Goal: Task Accomplishment & Management: Use online tool/utility

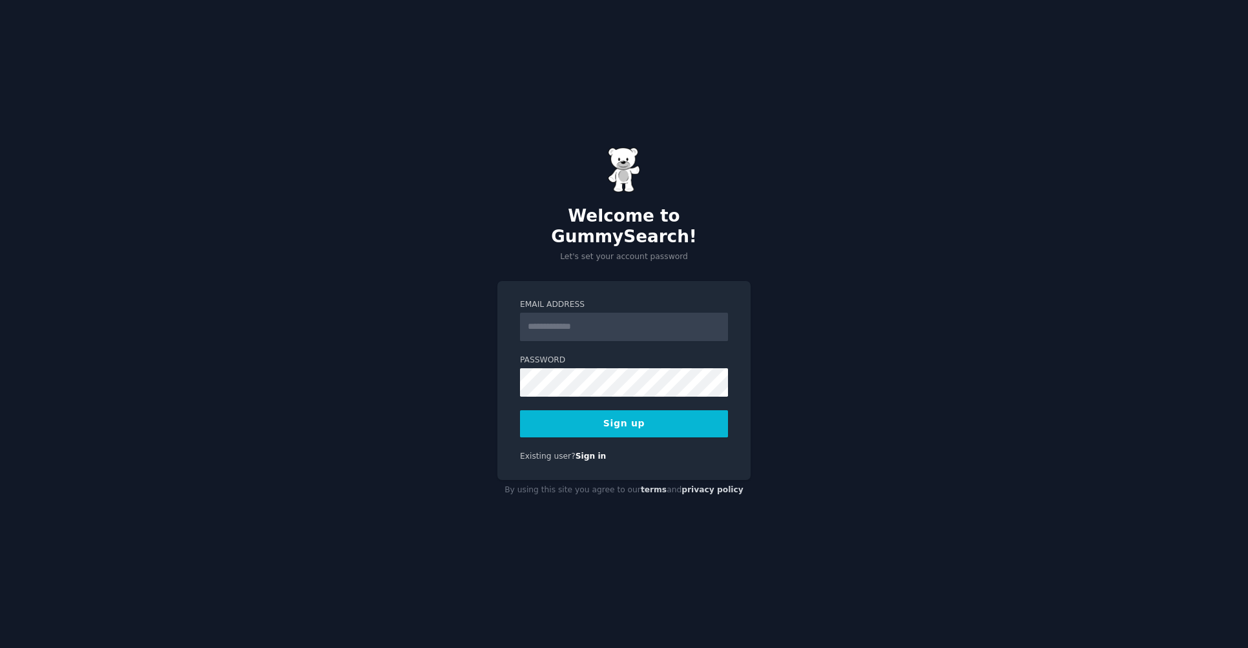
click at [582, 313] on input "Email Address" at bounding box center [624, 327] width 208 height 28
type input "*"
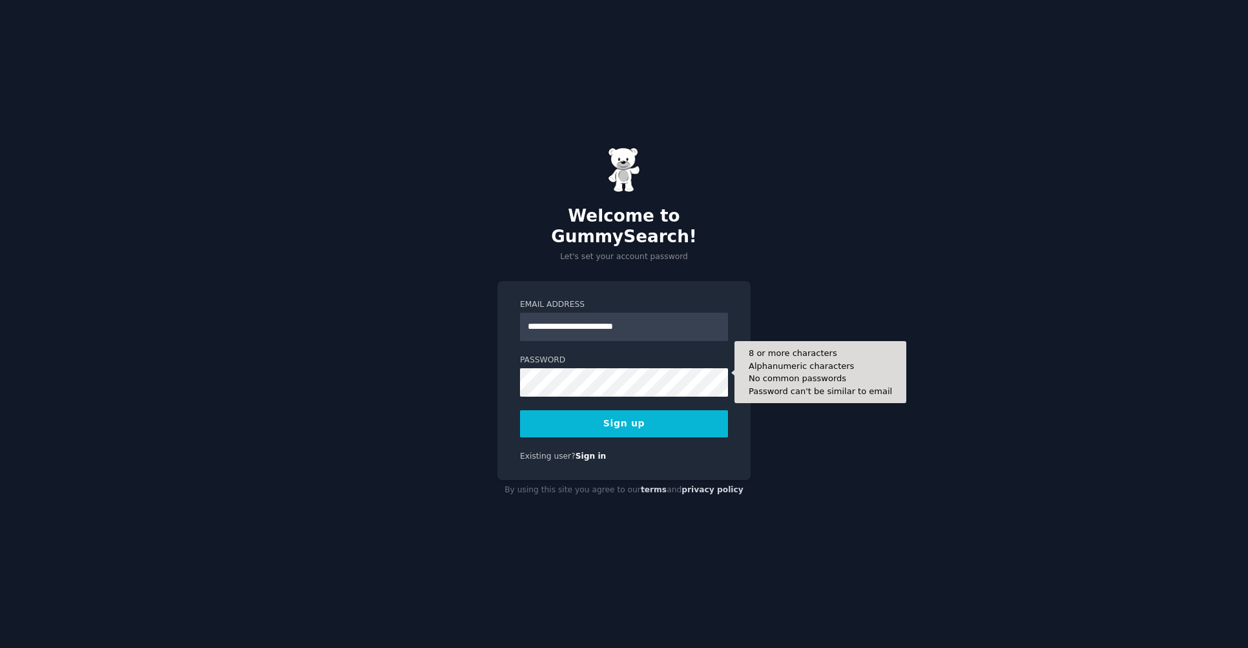
type input "**********"
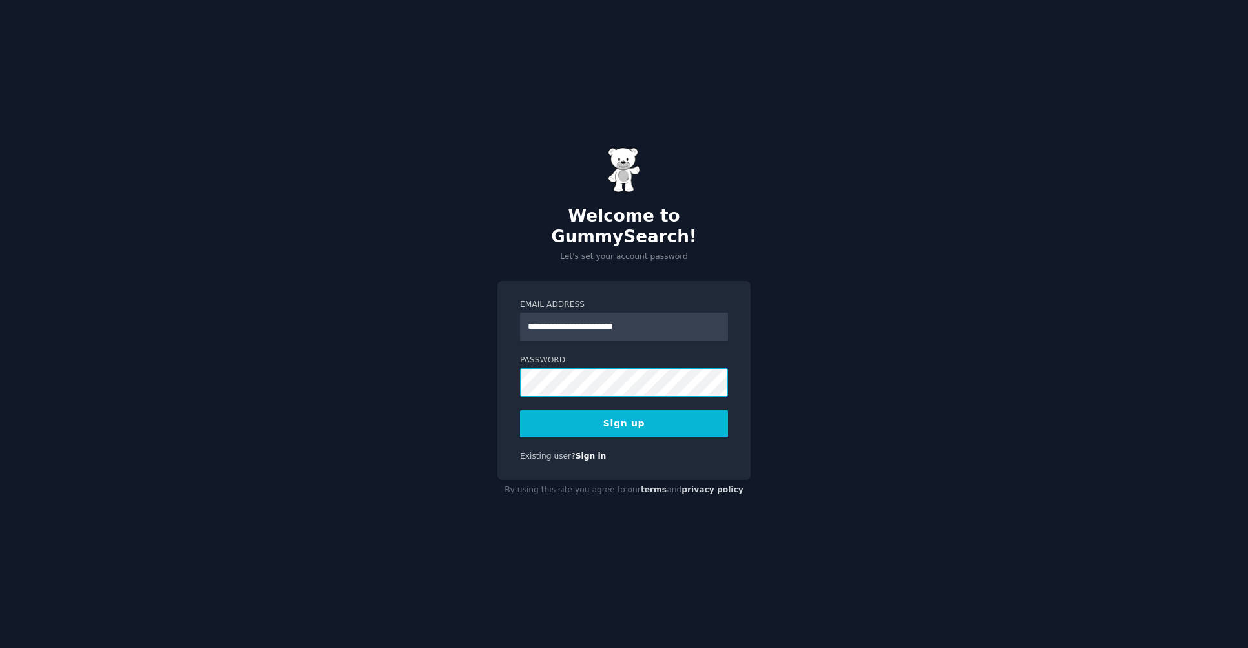
click at [0, 647] on com-1password-button at bounding box center [0, 648] width 0 height 0
click at [642, 414] on button "Sign up" at bounding box center [624, 423] width 208 height 27
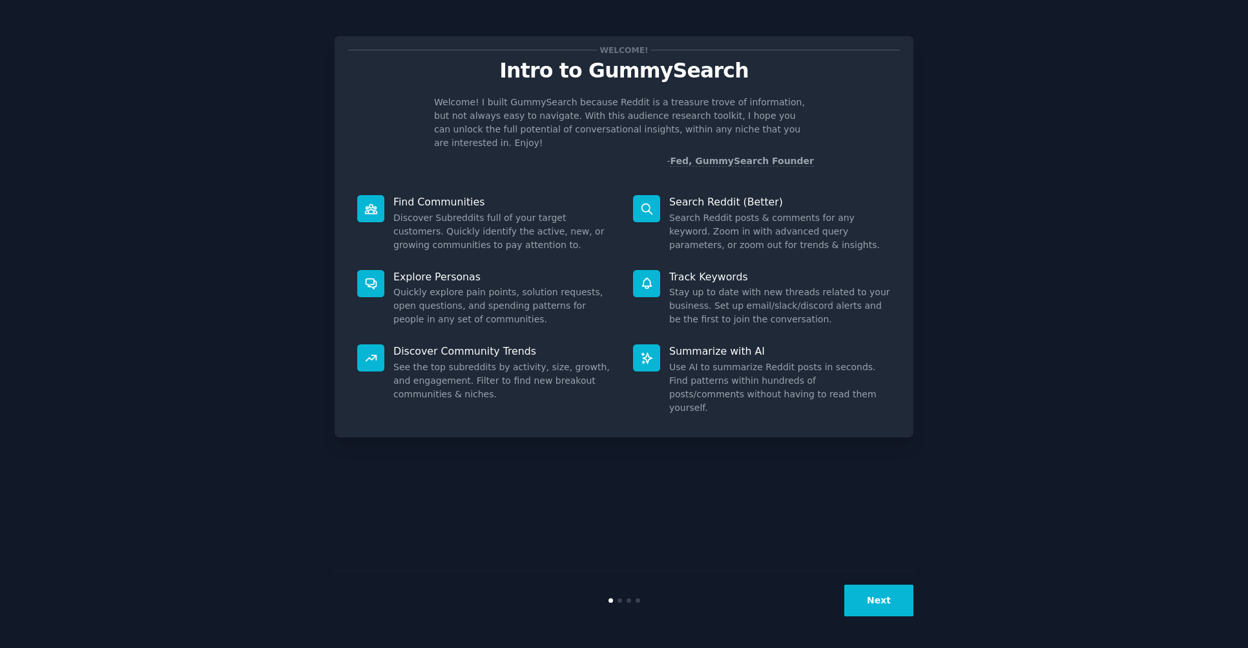
click at [876, 607] on button "Next" at bounding box center [878, 601] width 69 height 32
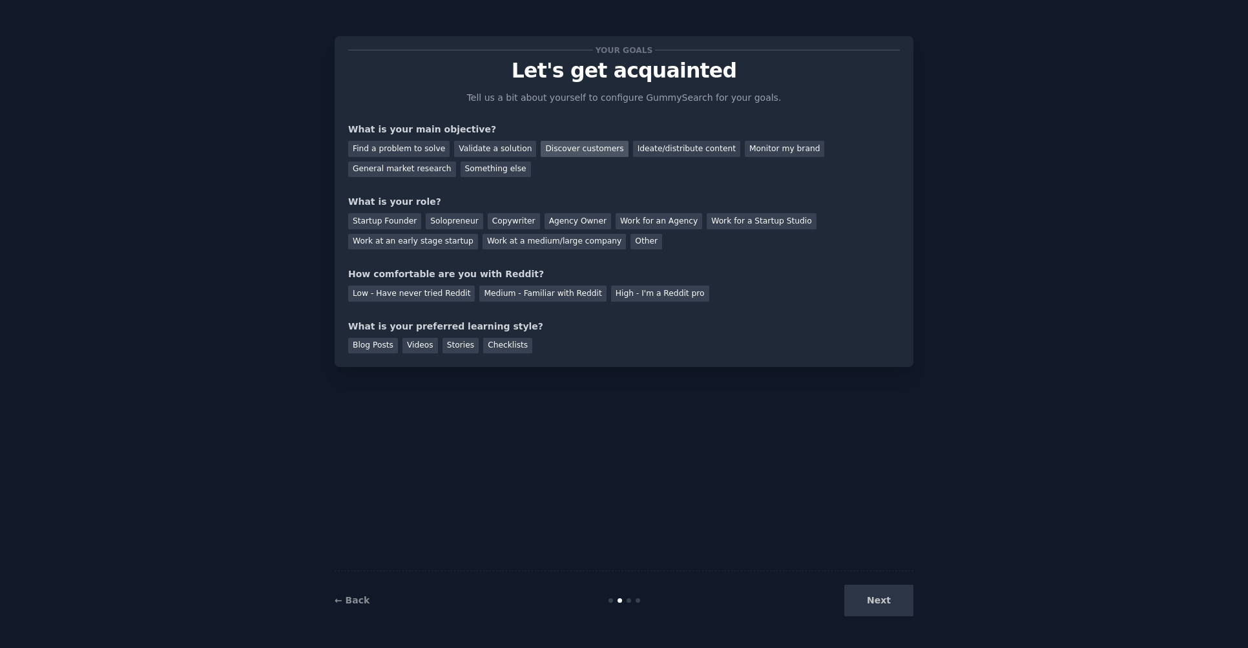
click at [545, 149] on div "Discover customers" at bounding box center [584, 149] width 87 height 16
click at [658, 147] on div "Ideate/distribute content" at bounding box center [686, 149] width 107 height 16
click at [425, 169] on div "General market research" at bounding box center [402, 170] width 108 height 16
click at [457, 221] on div "Solopreneur" at bounding box center [454, 221] width 57 height 16
click at [406, 221] on div "Startup Founder" at bounding box center [384, 221] width 73 height 16
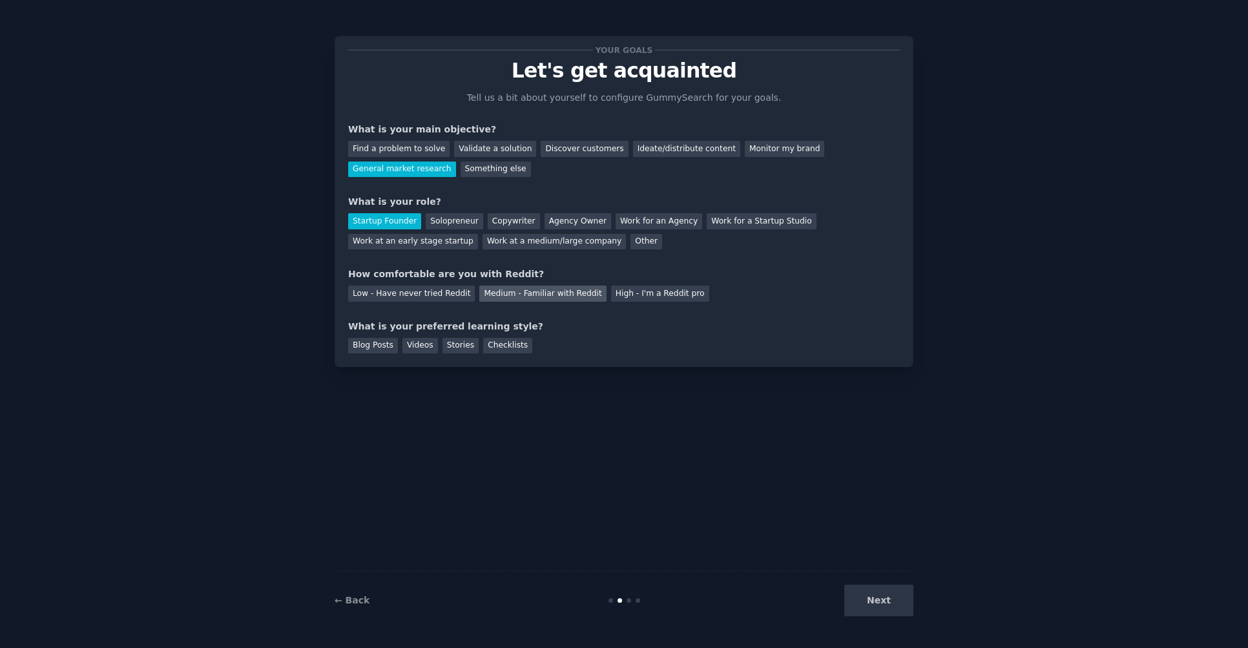
click at [501, 295] on div "Medium - Familiar with Reddit" at bounding box center [542, 294] width 127 height 16
click at [487, 344] on div "Checklists" at bounding box center [507, 346] width 49 height 16
click at [896, 609] on button "Next" at bounding box center [878, 601] width 69 height 32
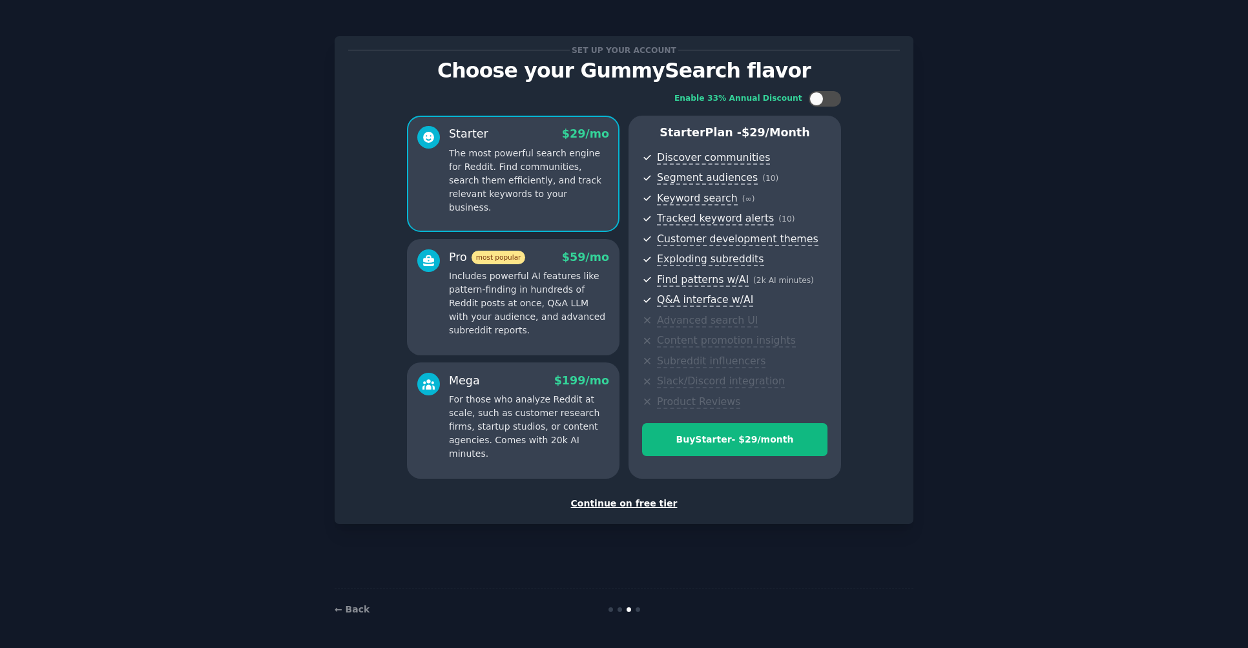
click at [642, 500] on div "Continue on free tier" at bounding box center [624, 504] width 552 height 14
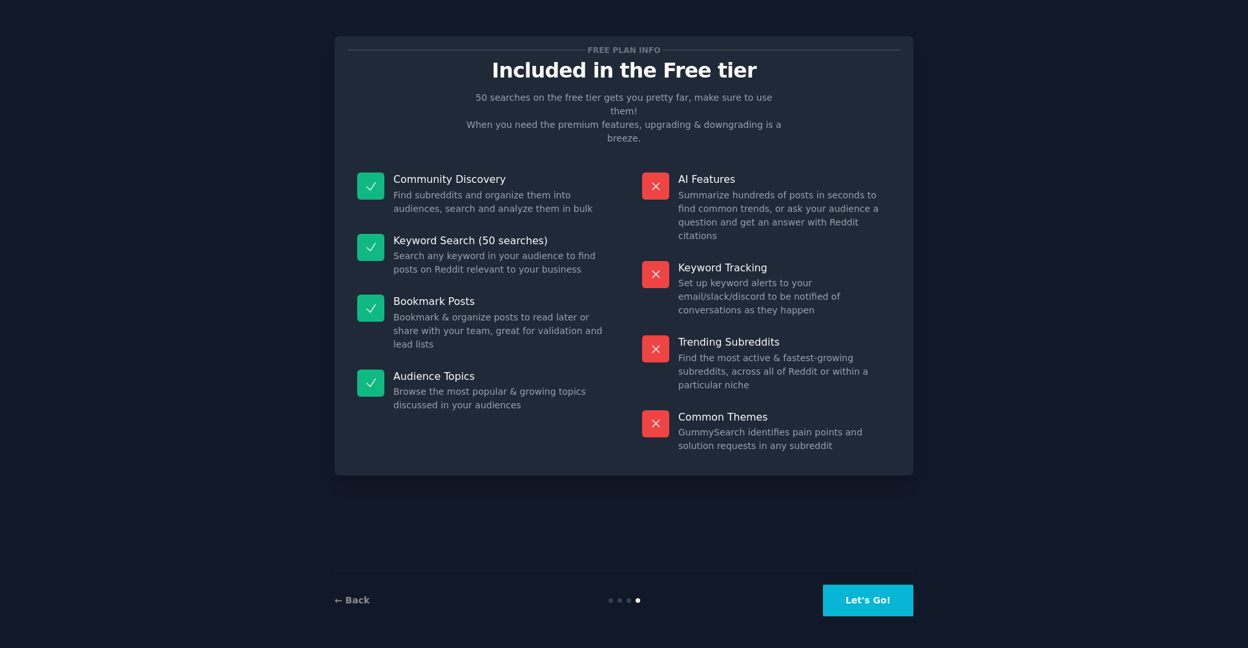
click at [887, 604] on button "Let's Go!" at bounding box center [868, 601] width 90 height 32
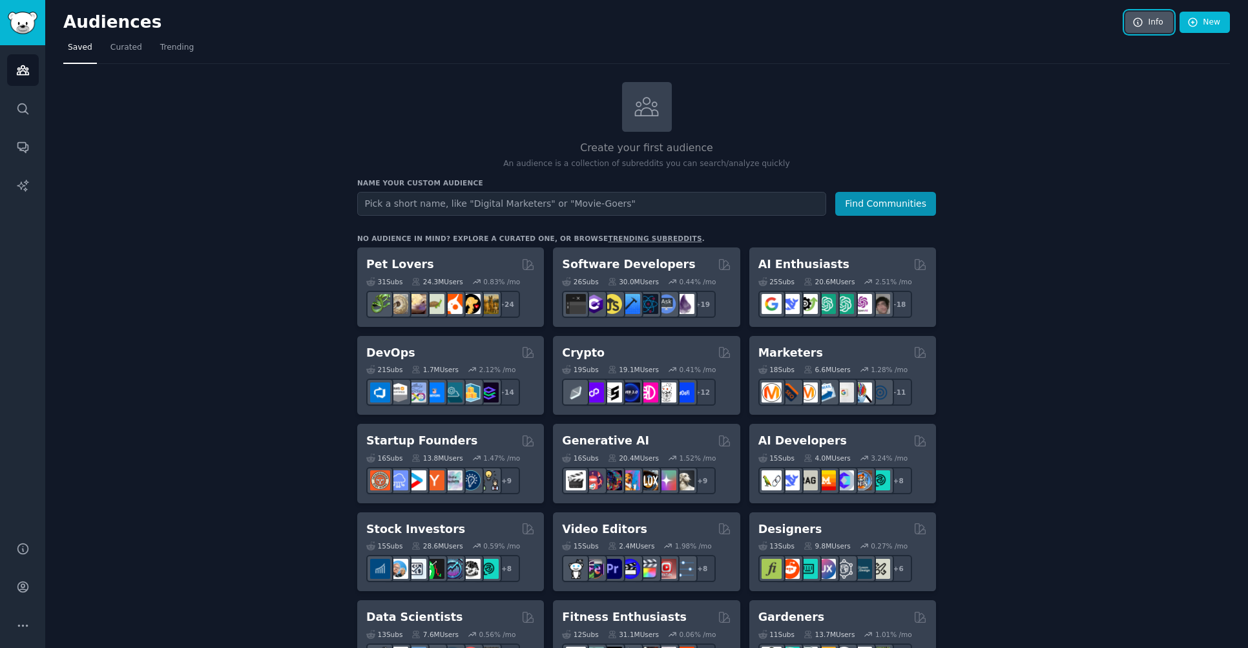
click at [1152, 15] on link "Info" at bounding box center [1150, 23] width 48 height 22
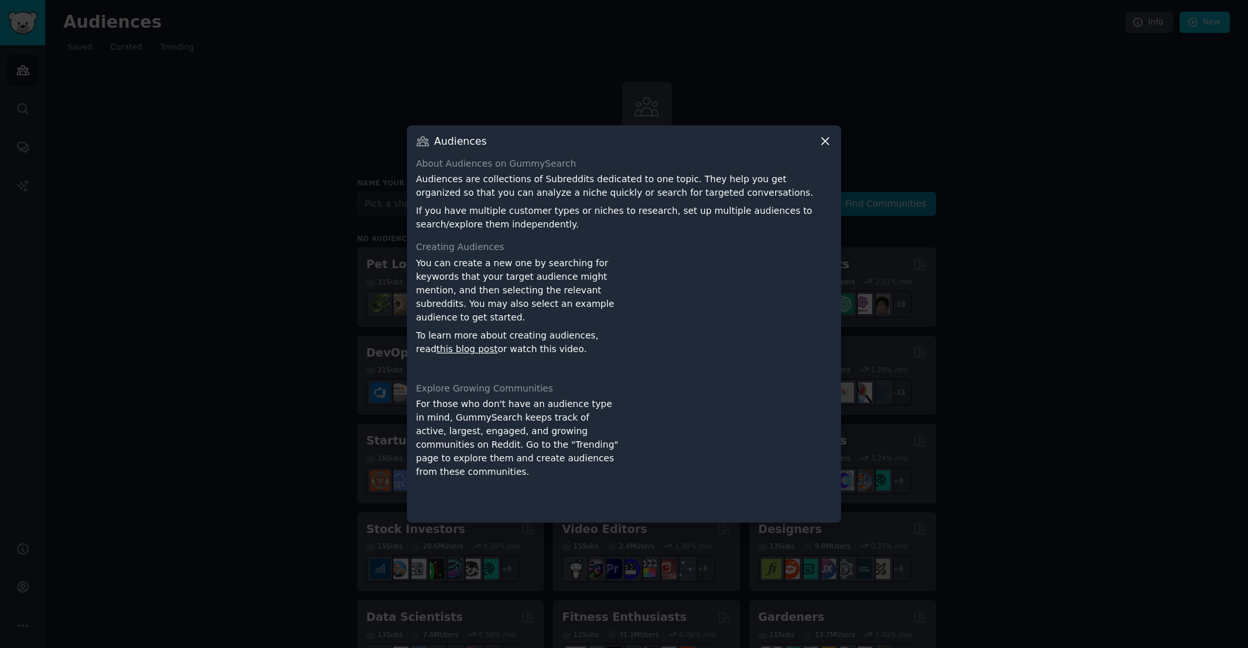
click at [823, 140] on icon at bounding box center [825, 141] width 7 height 7
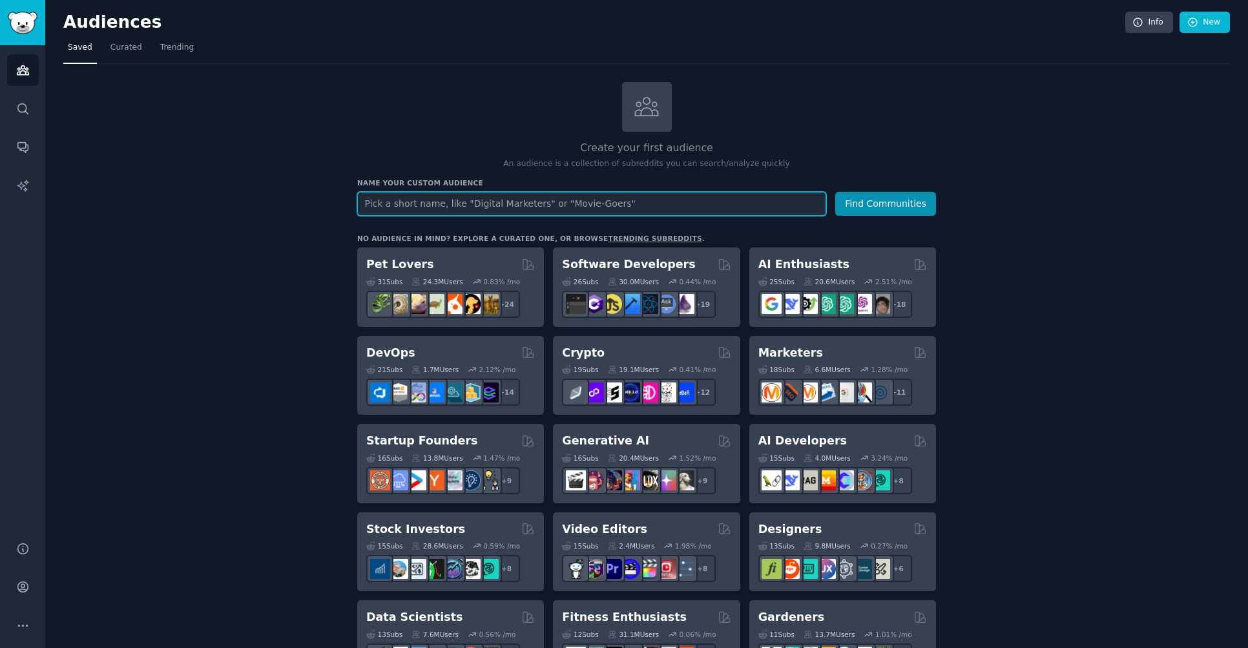
click at [537, 205] on input "text" at bounding box center [591, 204] width 469 height 24
type input "l"
type input ""cybersecurity for small business""
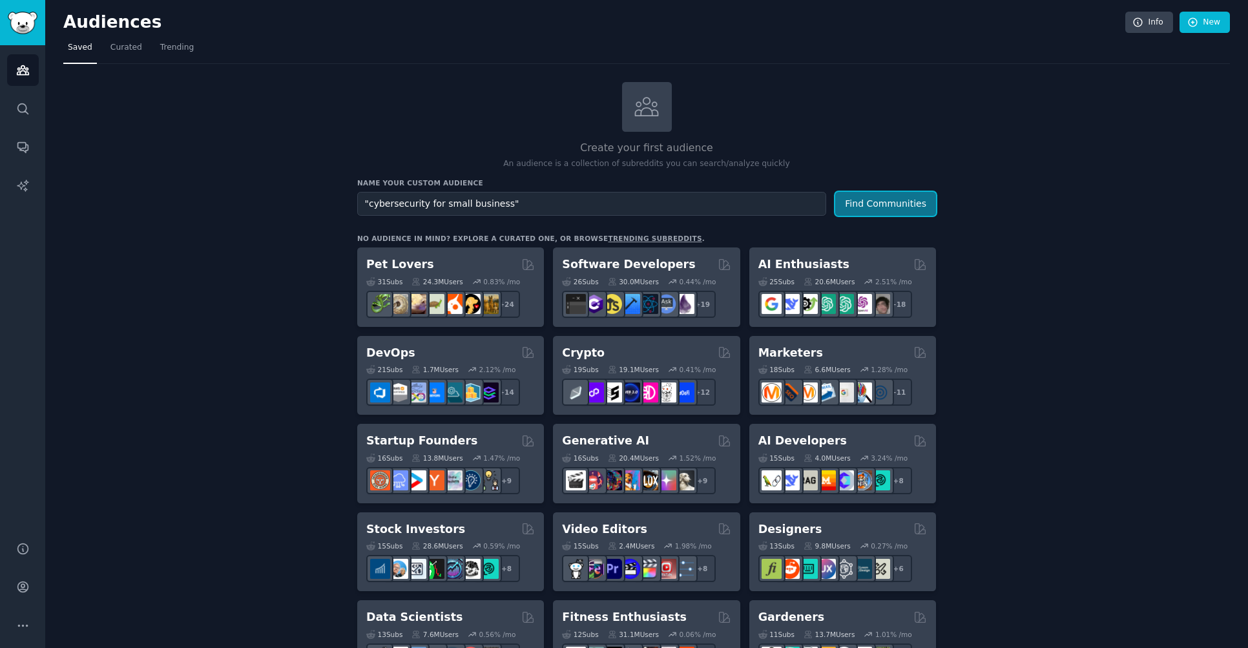
click at [887, 211] on button "Find Communities" at bounding box center [885, 204] width 101 height 24
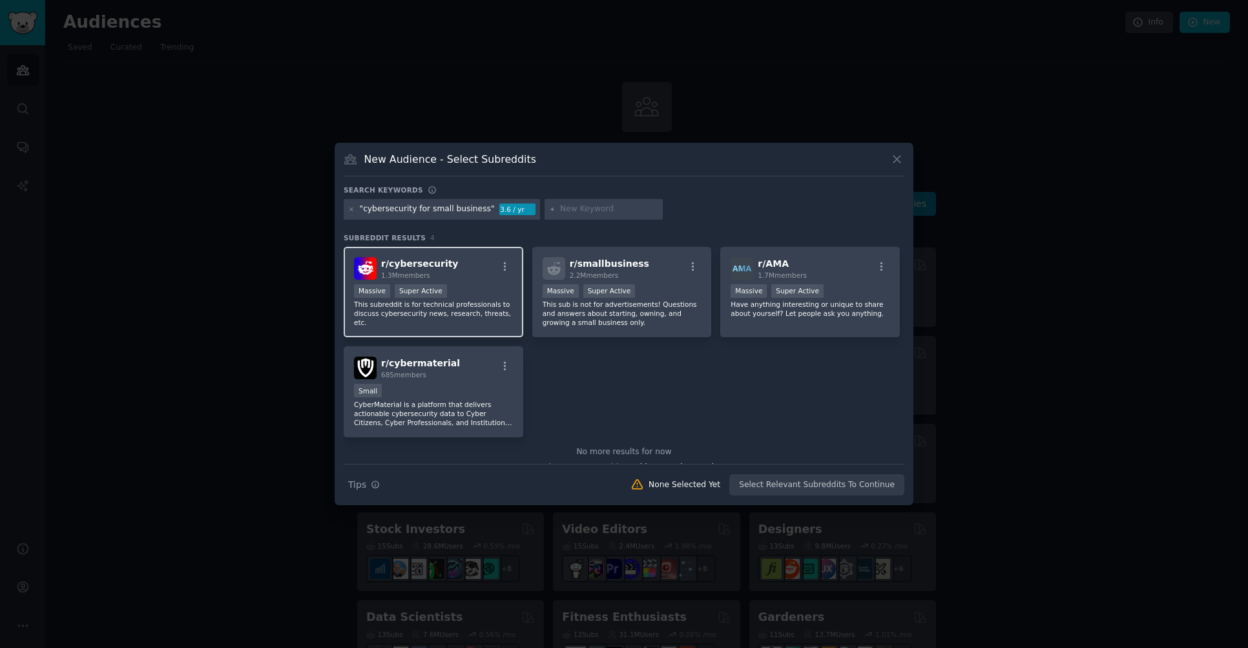
click at [467, 289] on div "Massive Super Active" at bounding box center [433, 292] width 159 height 16
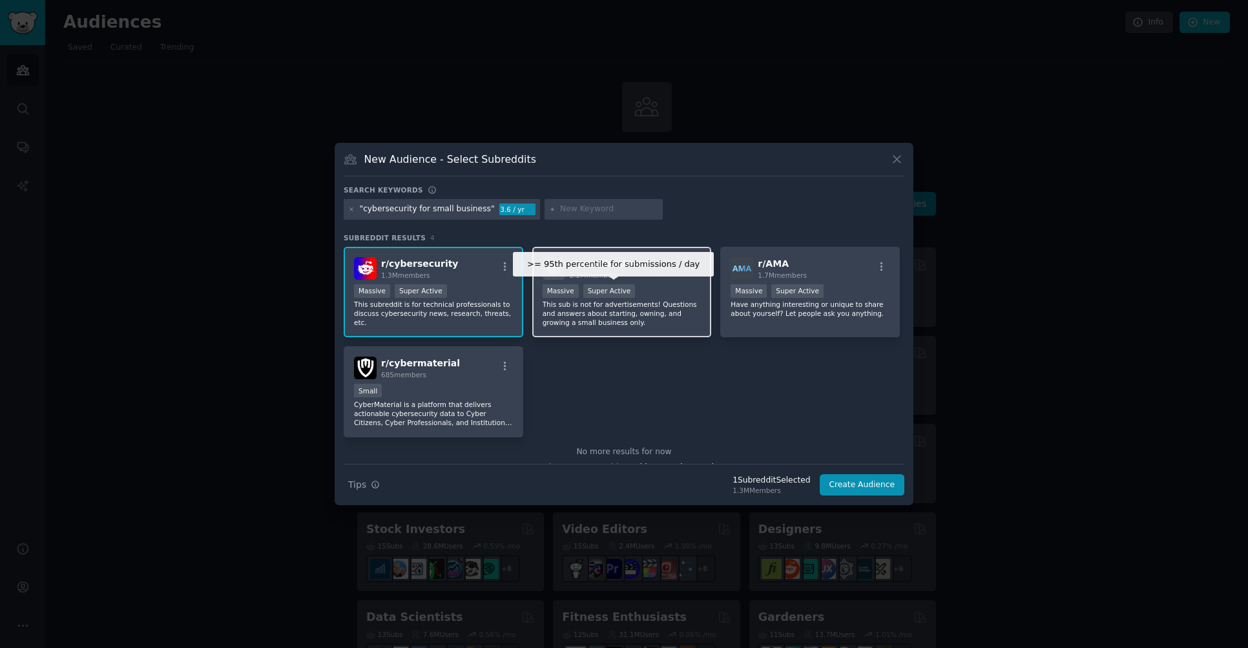
click at [594, 291] on div "Super Active" at bounding box center [609, 291] width 52 height 14
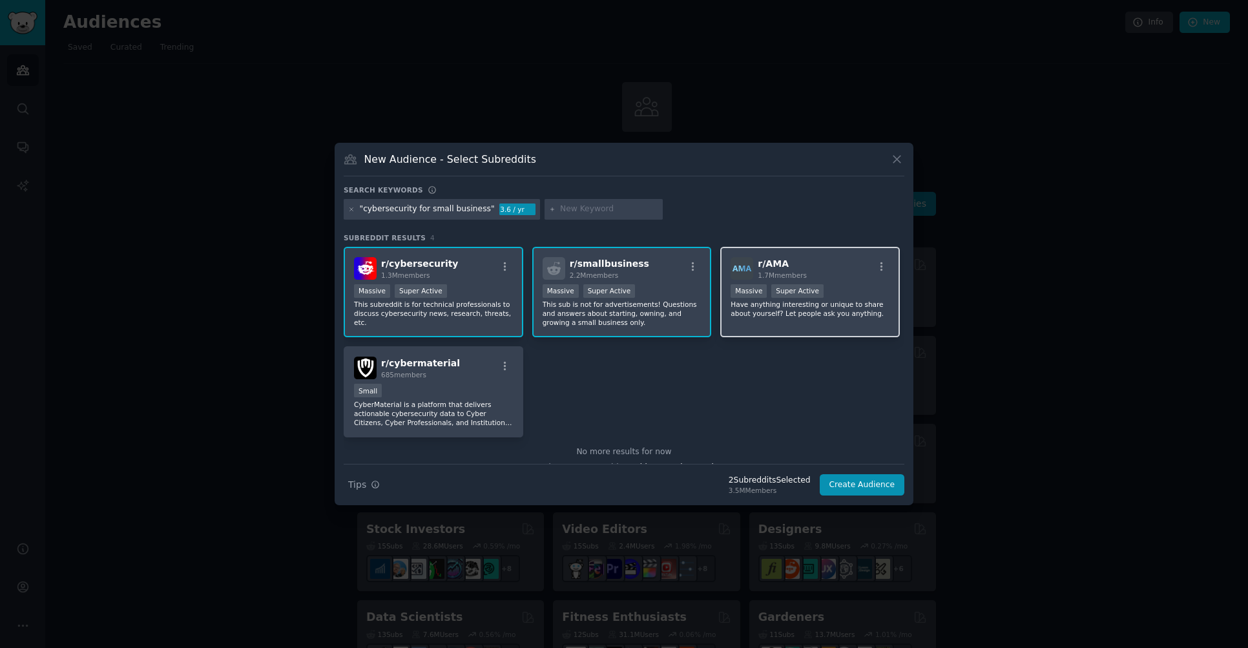
click at [823, 306] on p "Have anything interesting or unique to share about yourself? Let people ask you…" at bounding box center [810, 309] width 159 height 18
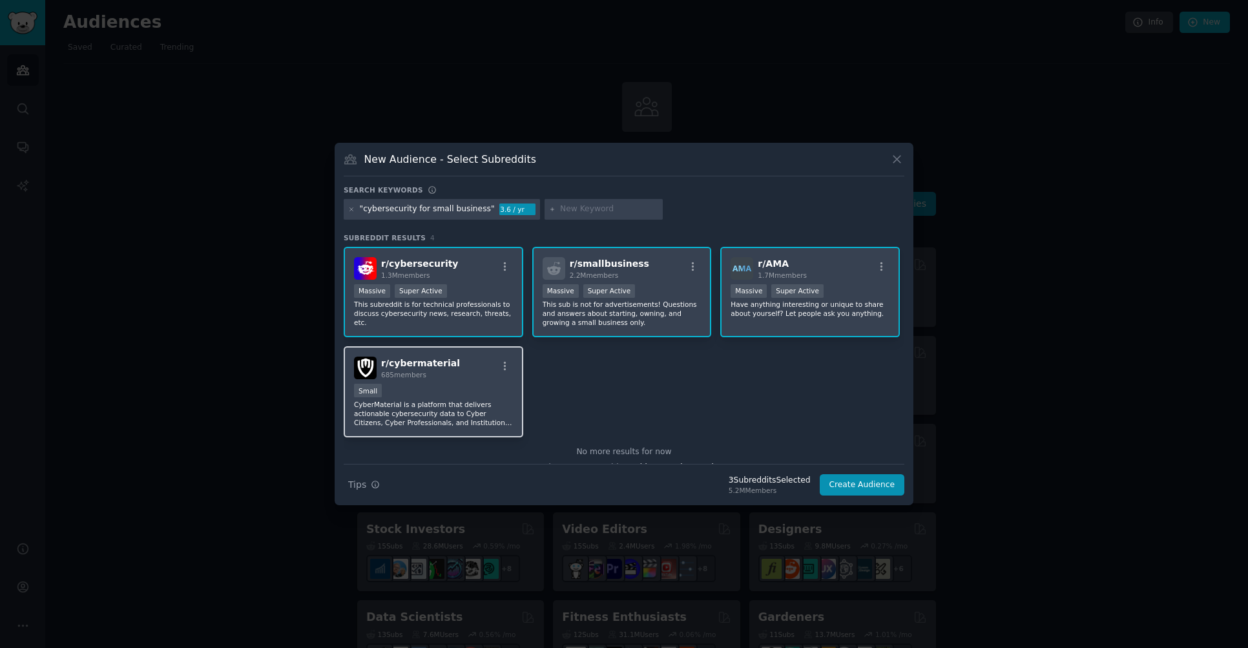
click at [476, 389] on div "Small" at bounding box center [433, 392] width 159 height 16
click at [861, 487] on button "Create Audience" at bounding box center [862, 485] width 85 height 22
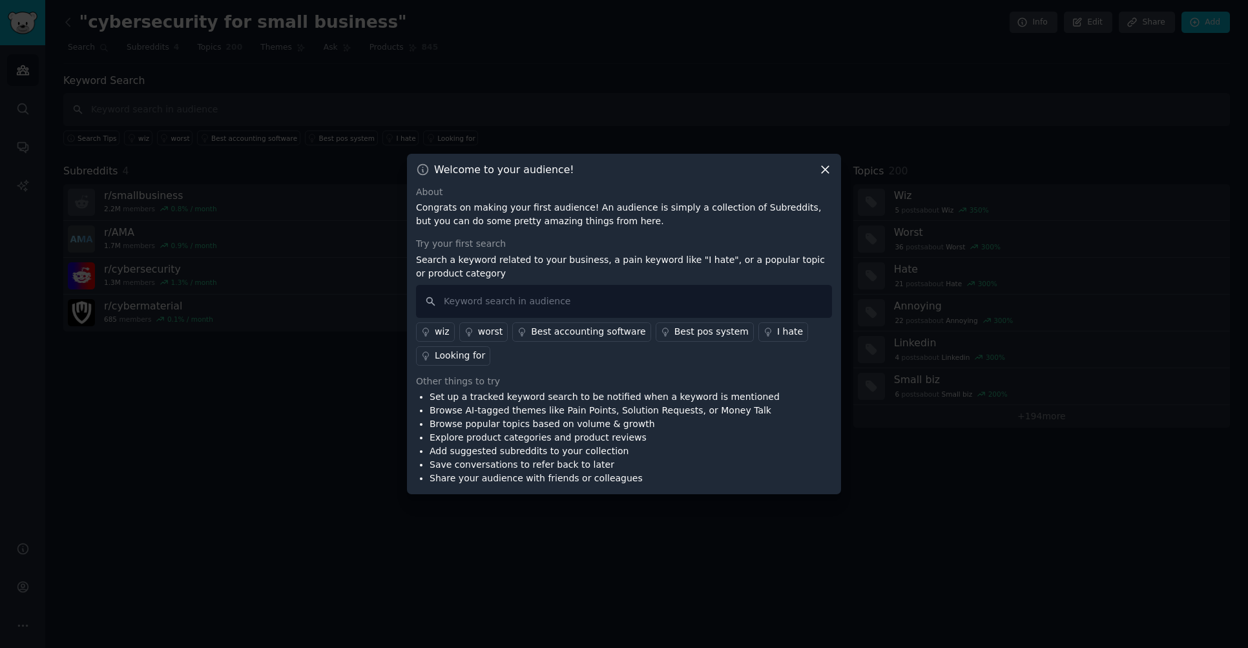
click at [827, 169] on icon at bounding box center [826, 170] width 14 height 14
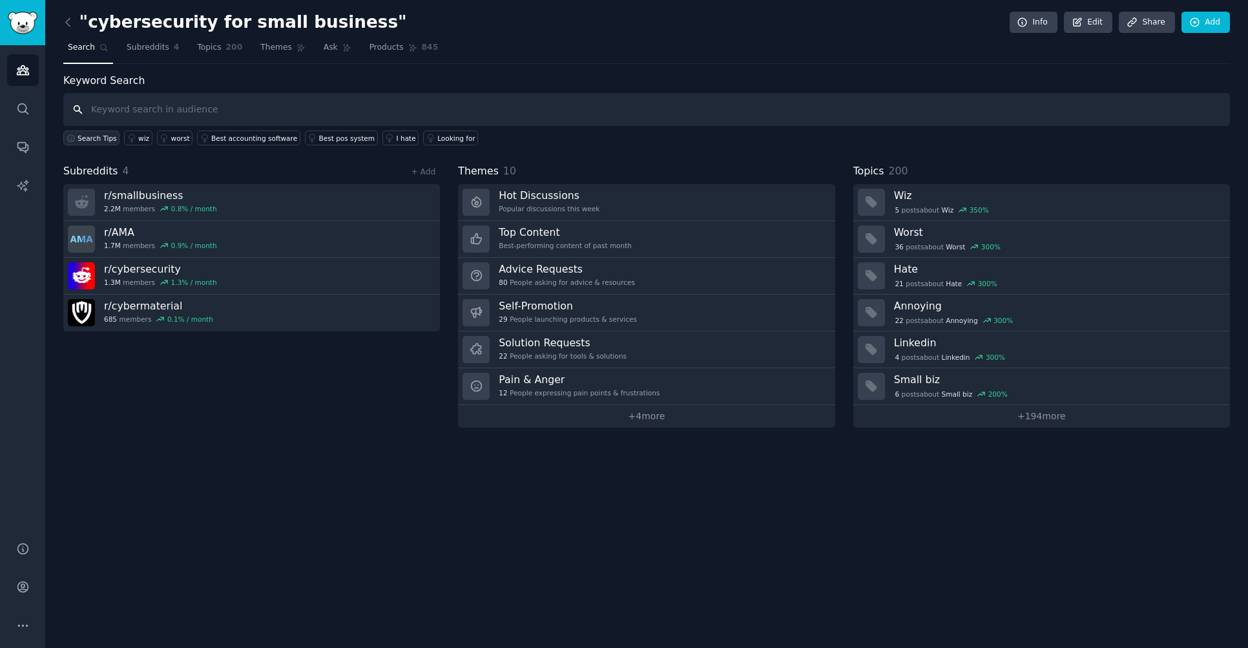
click at [96, 140] on span "Search Tips" at bounding box center [97, 138] width 39 height 9
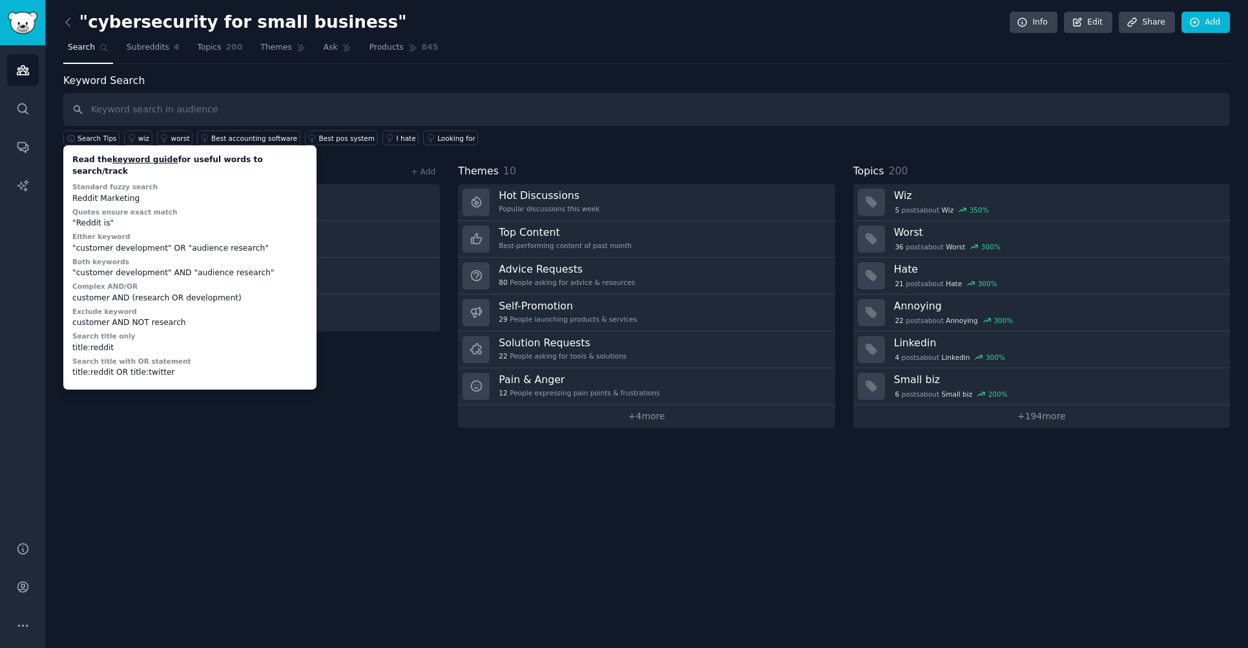
click at [202, 452] on div ""cybersecurity for small business" Info Edit Share Add Search Subreddits 4 Topi…" at bounding box center [646, 324] width 1203 height 648
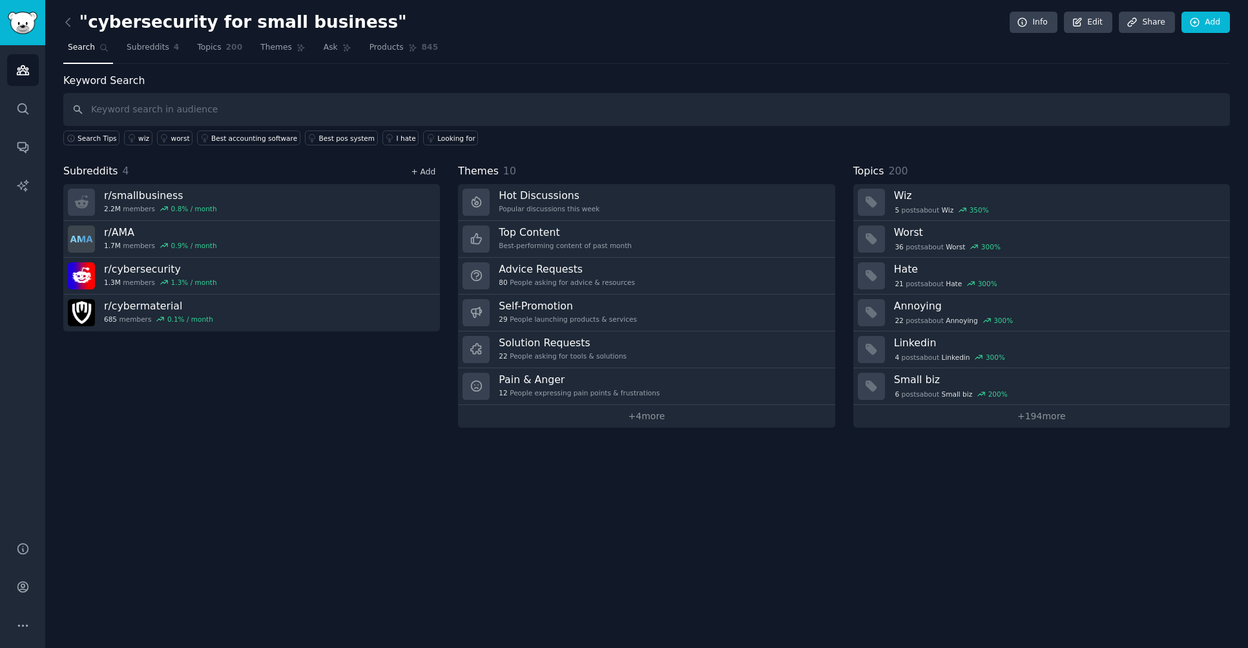
click at [419, 174] on link "+ Add" at bounding box center [423, 171] width 25 height 9
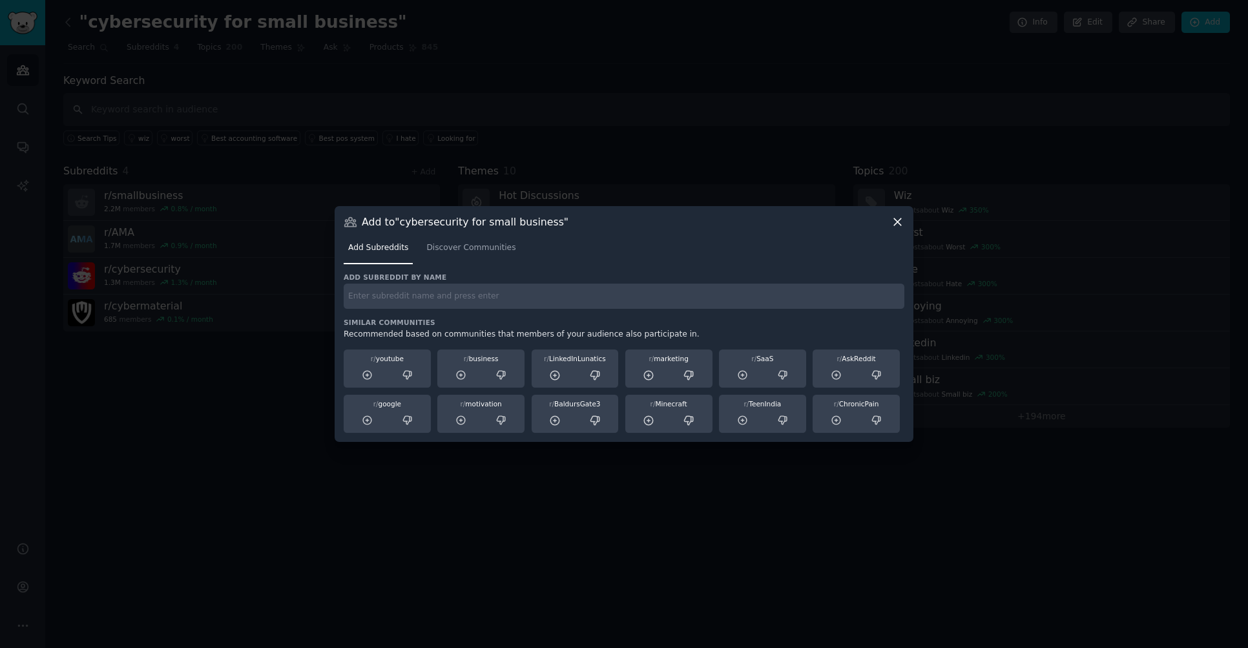
click at [421, 311] on div "Add subreddit by name Similar Communities Recommended based on communities that…" at bounding box center [624, 353] width 561 height 161
click at [413, 299] on input "text" at bounding box center [624, 296] width 561 height 25
type input "cyberinsurance"
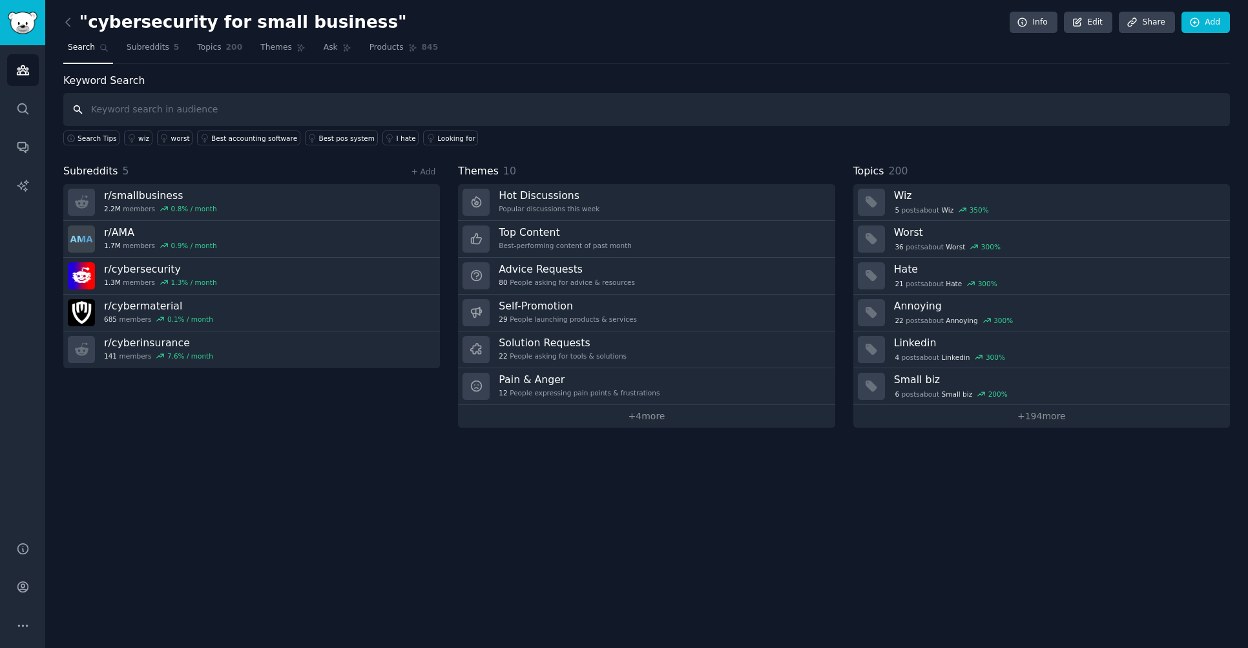
click at [344, 115] on input "text" at bounding box center [646, 109] width 1167 height 33
click at [92, 110] on input "cybersecurity coach" at bounding box center [646, 109] width 1167 height 33
click at [221, 114] on input ""cybersecurity coach" at bounding box center [646, 109] width 1167 height 33
type input ""cybersecurity coach""
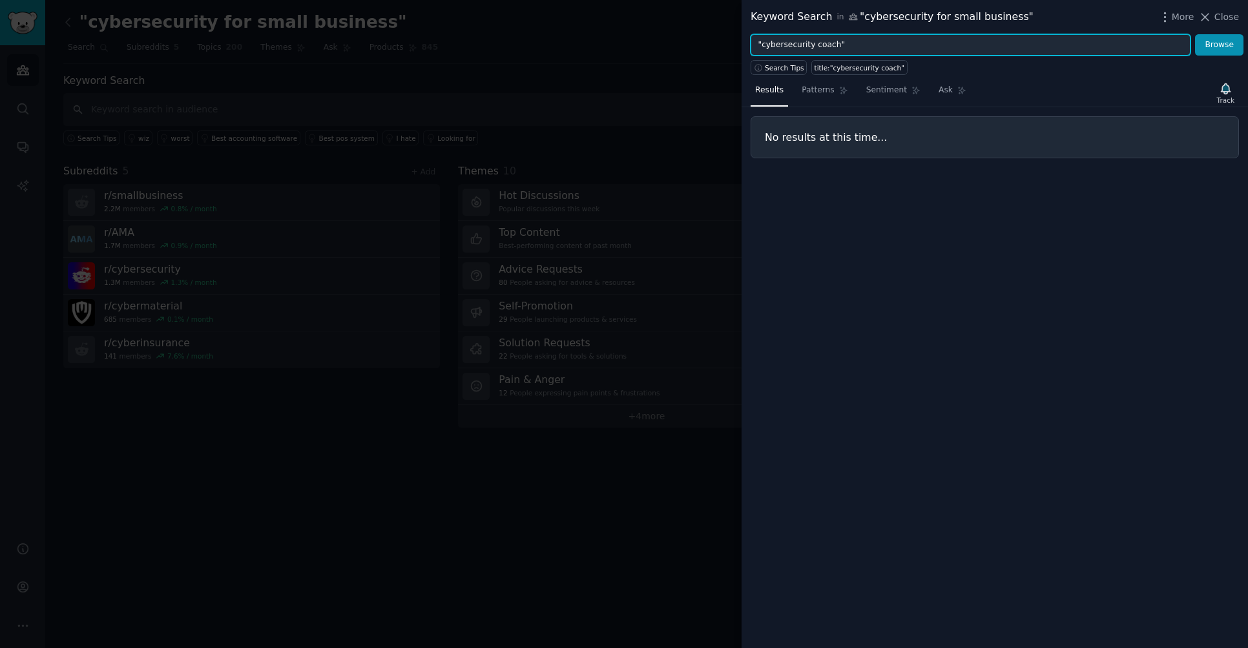
drag, startPoint x: 896, startPoint y: 51, endPoint x: 745, endPoint y: 50, distance: 151.2
click at [745, 50] on div ""cybersecurity coach" Browse" at bounding box center [995, 45] width 507 height 22
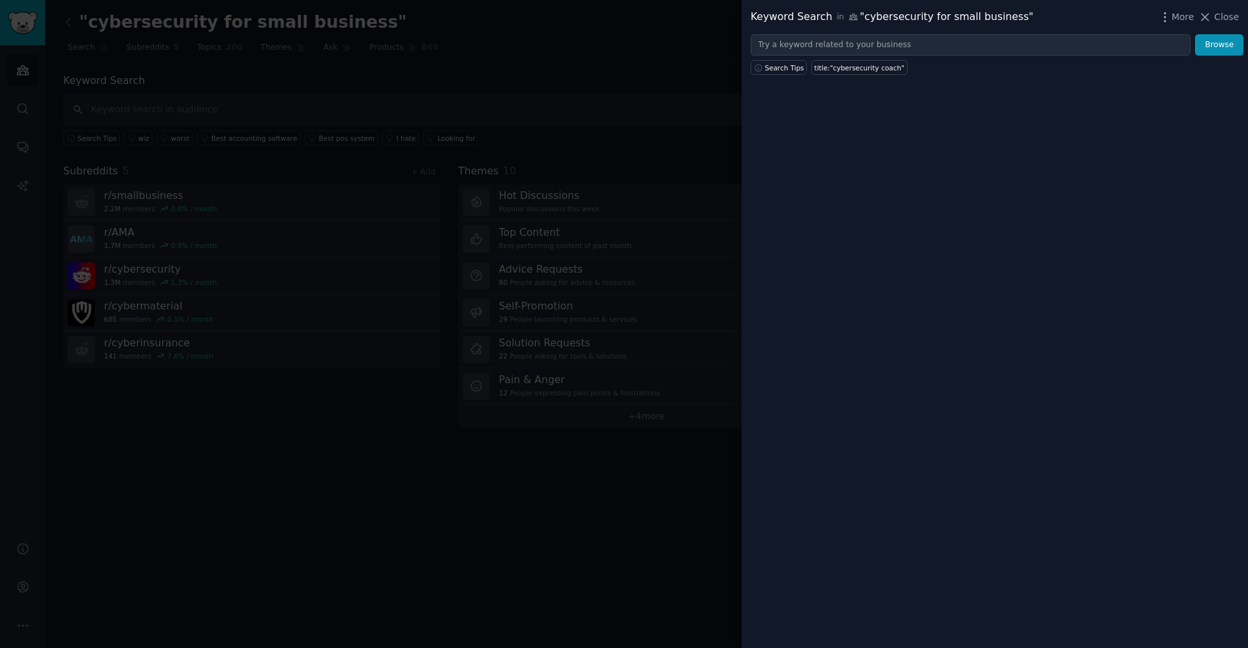
click at [536, 103] on div at bounding box center [624, 324] width 1248 height 648
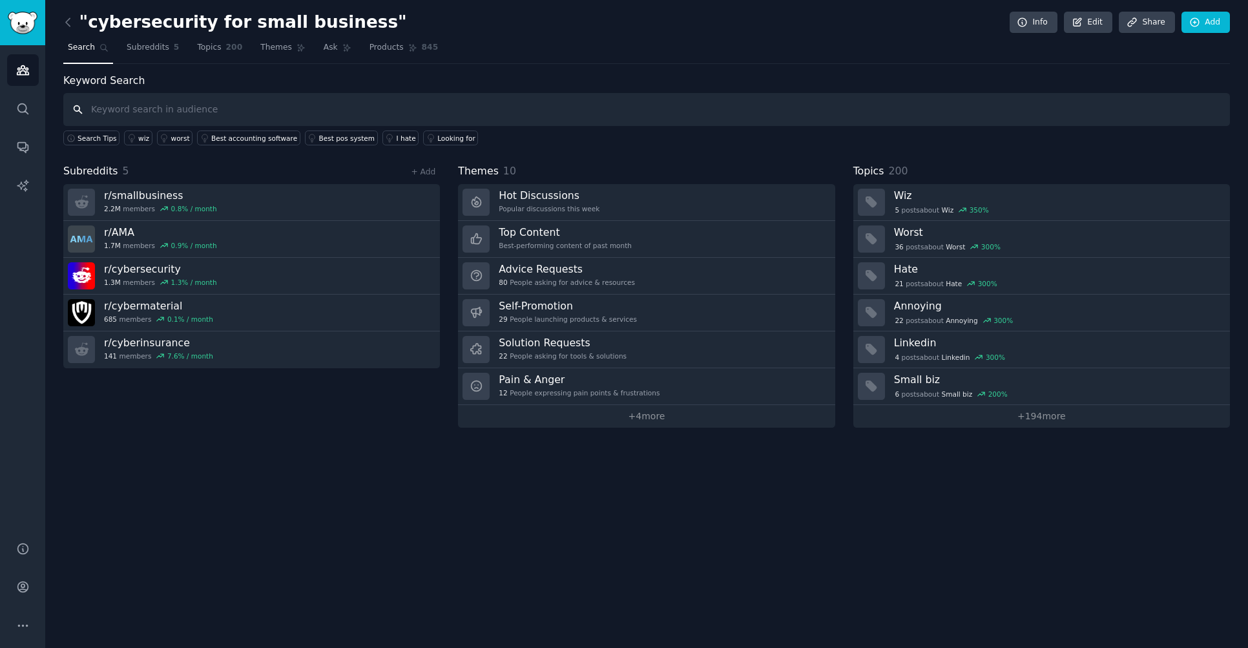
click at [290, 111] on input "text" at bounding box center [646, 109] width 1167 height 33
click at [92, 108] on input "get started with cybersecurity" at bounding box center [646, 109] width 1167 height 33
click at [91, 112] on input "how get started with cybersecurity" at bounding box center [646, 109] width 1167 height 33
click at [258, 108] on input ""how get started with cybersecurity" at bounding box center [646, 109] width 1167 height 33
type input ""how get started with cybersecurity""
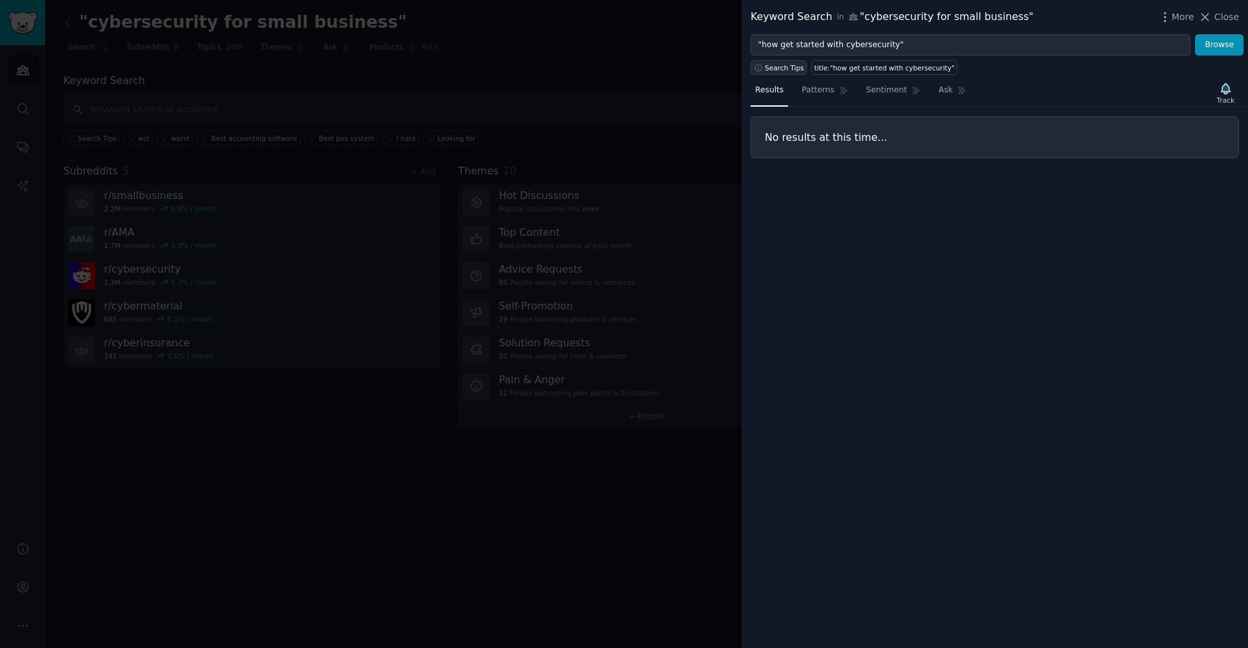
click at [793, 64] on span "Search Tips" at bounding box center [784, 67] width 39 height 9
click at [829, 48] on input ""how get started with cybersecurity"" at bounding box center [971, 45] width 440 height 22
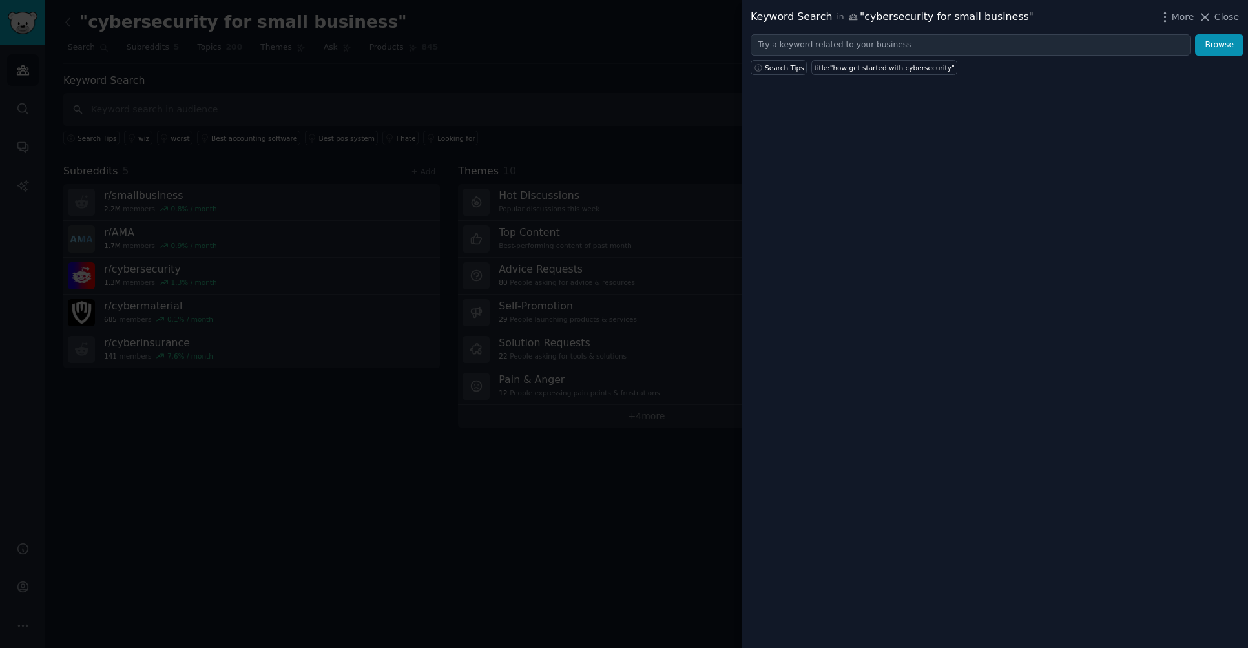
click at [614, 109] on div at bounding box center [624, 324] width 1248 height 648
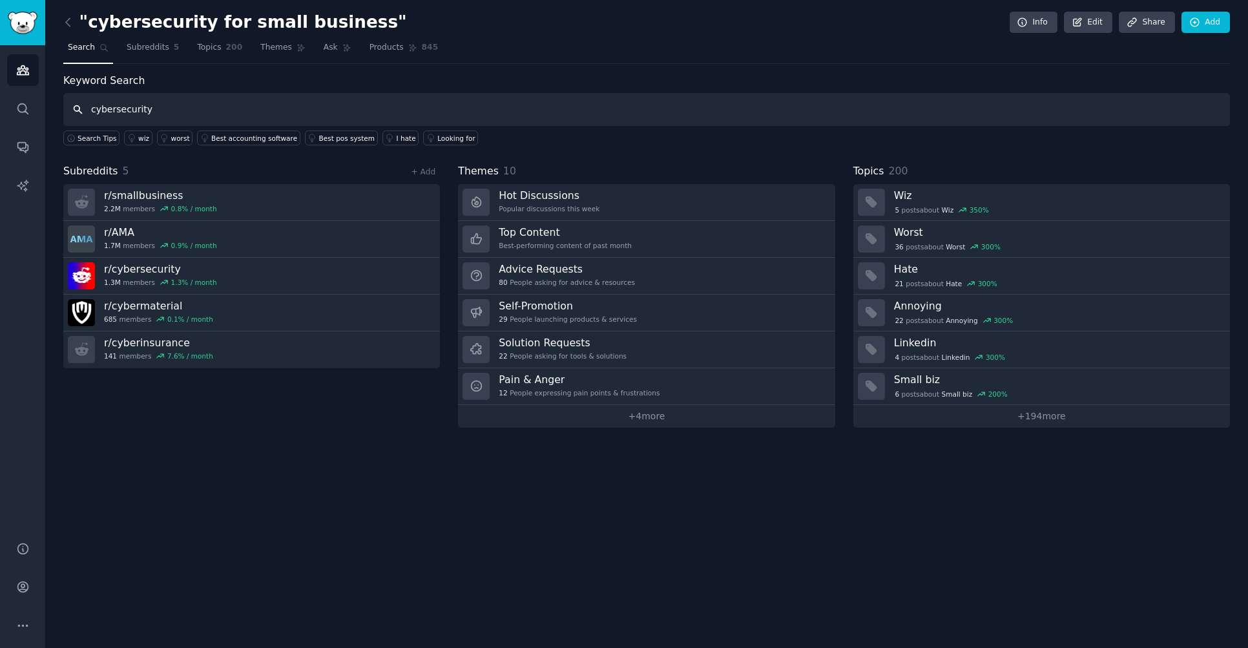
type input "cybersecurity"
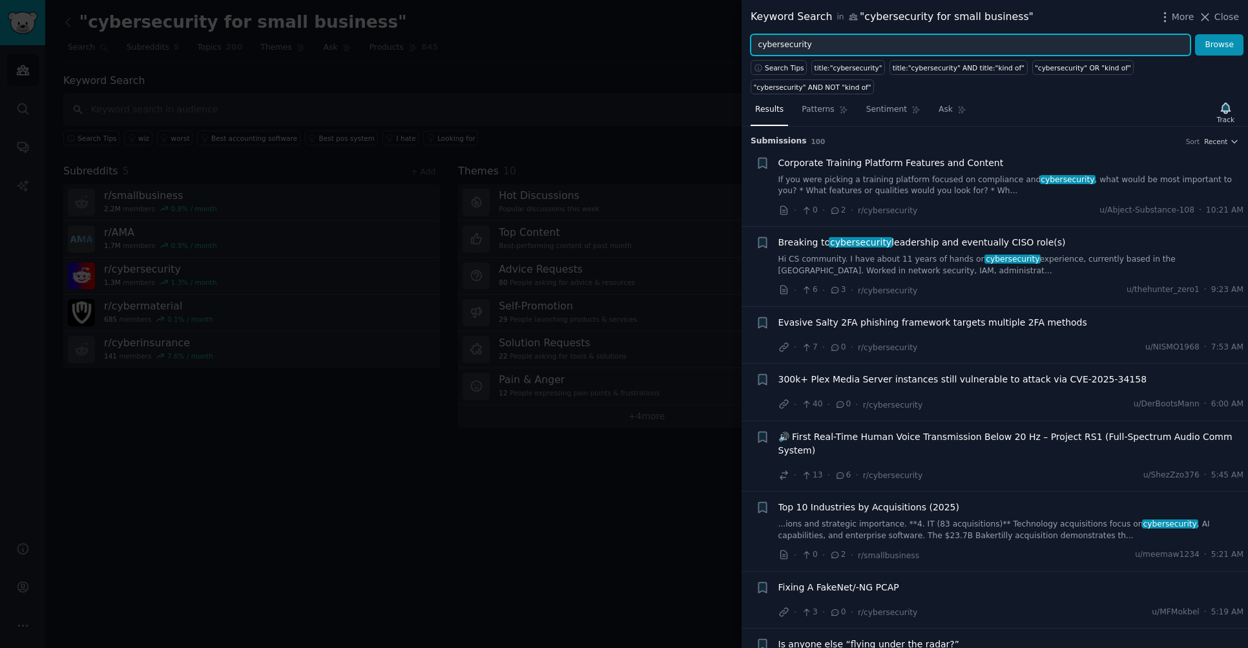
click at [883, 44] on input "cybersecurity" at bounding box center [971, 45] width 440 height 22
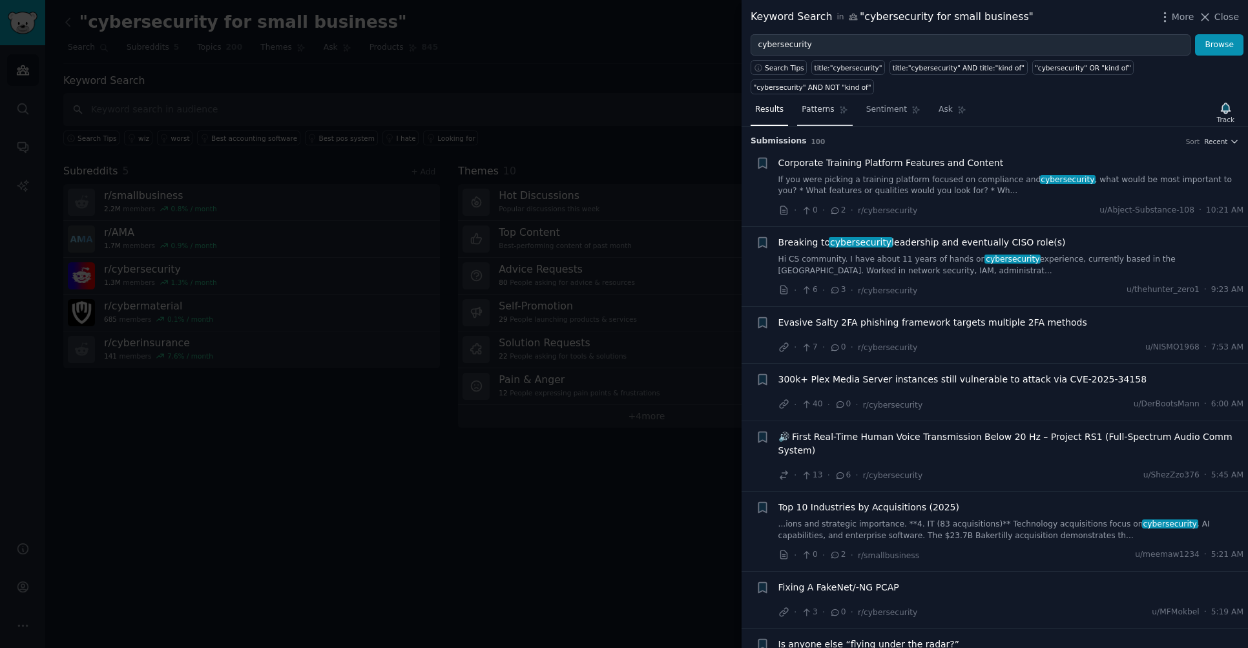
click at [823, 103] on link "Patterns" at bounding box center [824, 113] width 55 height 26
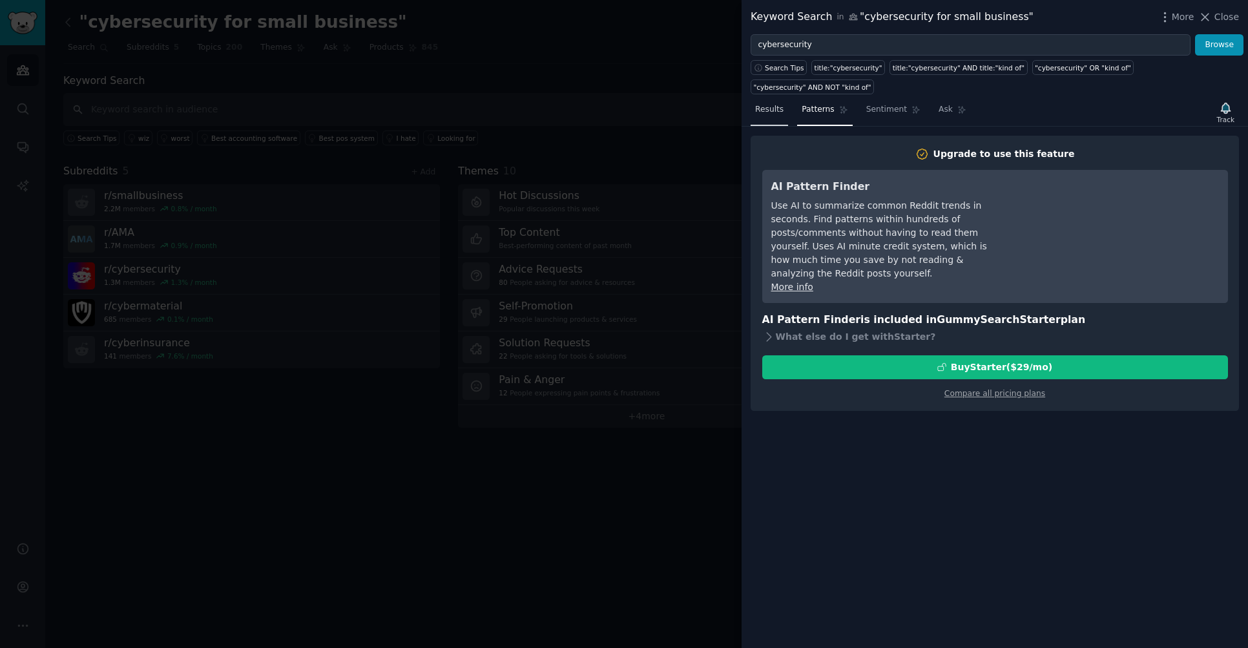
click at [773, 103] on link "Results" at bounding box center [769, 113] width 37 height 26
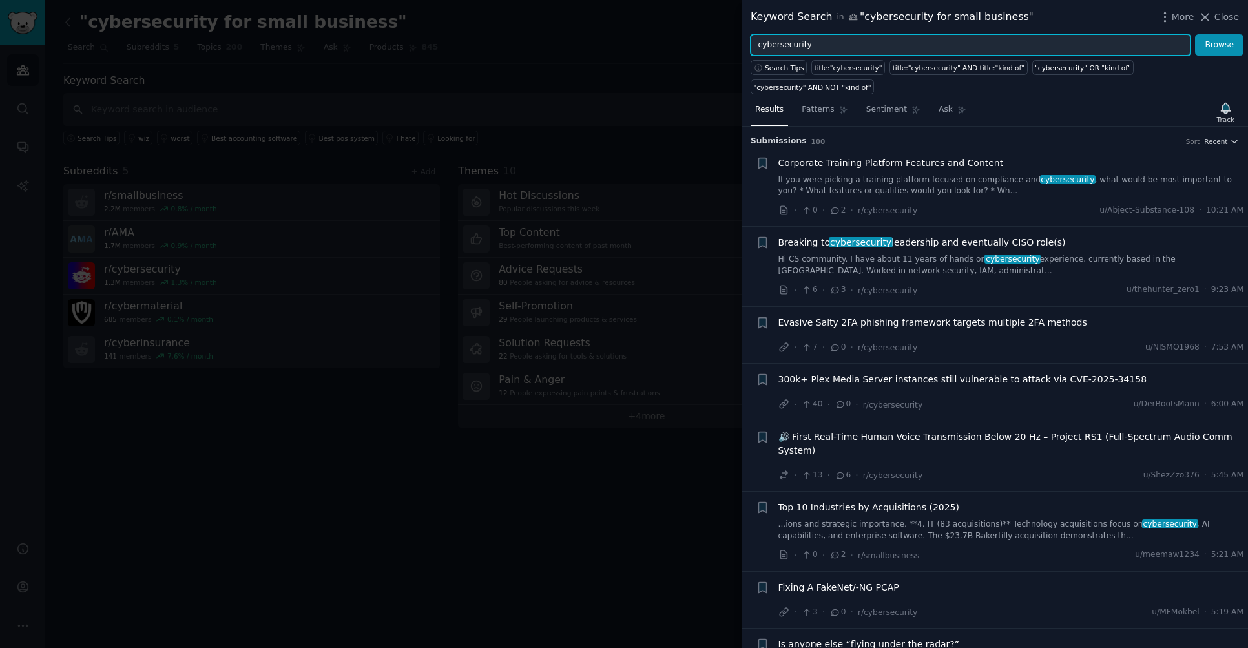
click at [831, 48] on input "cybersecurity" at bounding box center [971, 45] width 440 height 22
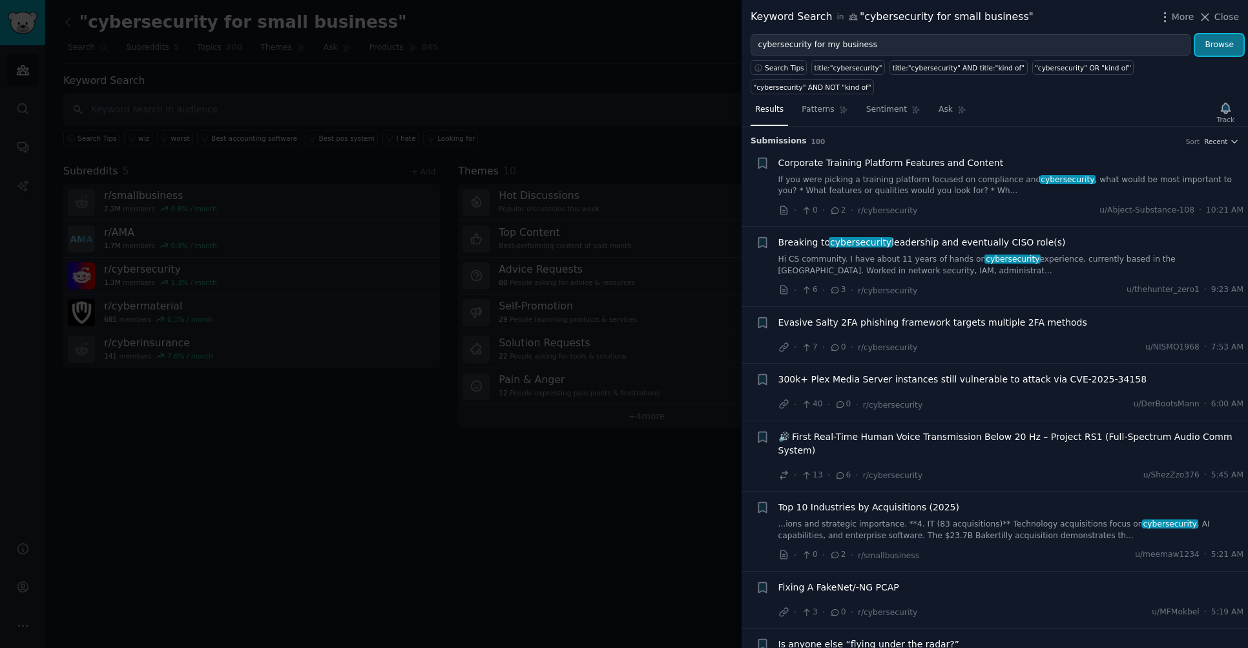
click at [1218, 42] on button "Browse" at bounding box center [1219, 45] width 48 height 22
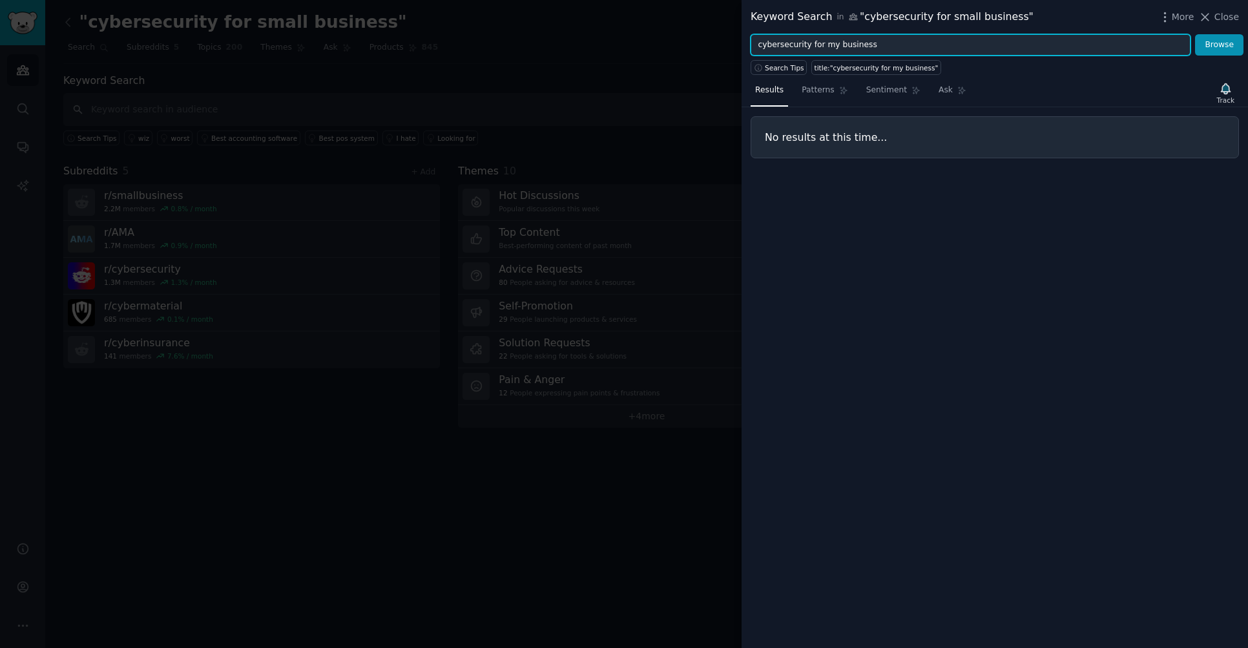
click at [760, 44] on input "cybersecurity for my business" at bounding box center [971, 45] width 440 height 22
click at [879, 41] on input ""cybersecurity for my business" at bounding box center [971, 45] width 440 height 22
type input ""cybersecurity for my business""
click at [1195, 34] on button "Browse" at bounding box center [1219, 45] width 48 height 22
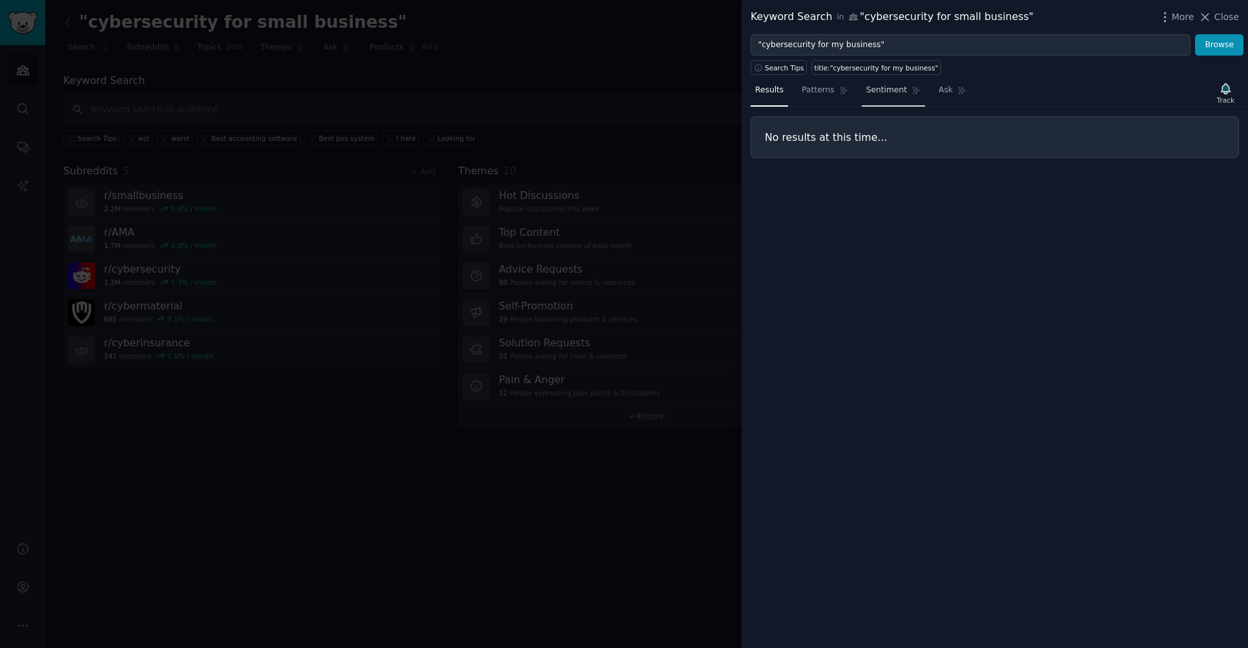
click at [881, 90] on span "Sentiment" at bounding box center [886, 91] width 41 height 12
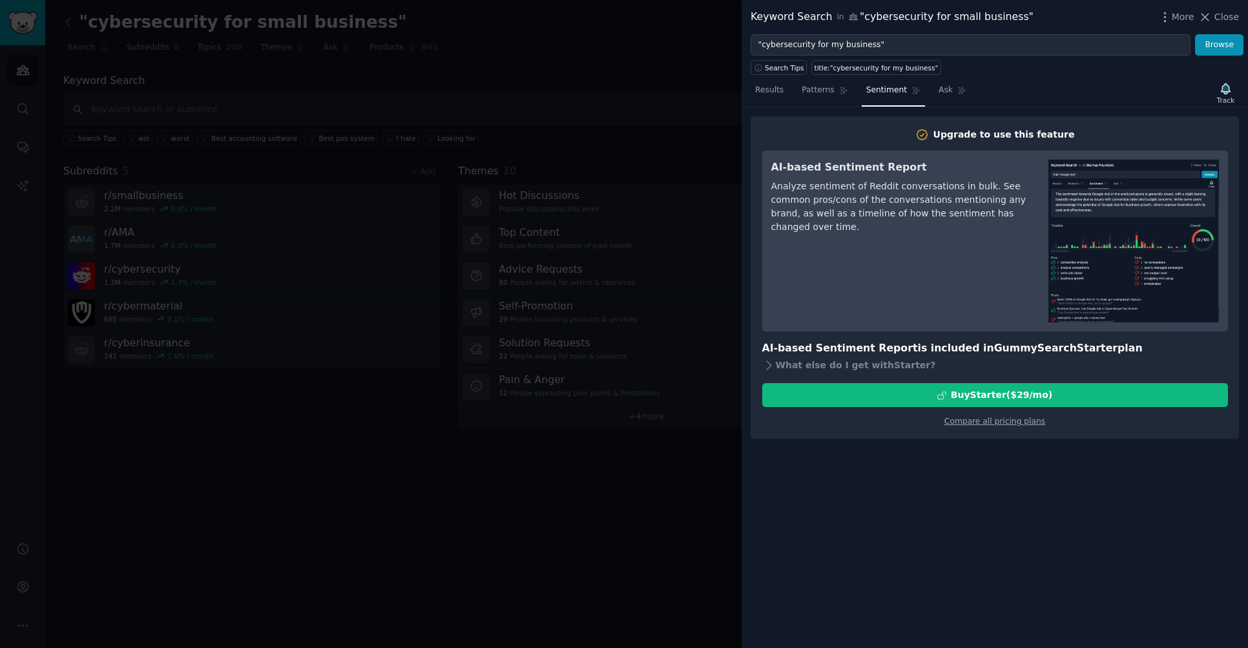
click at [119, 403] on div at bounding box center [624, 324] width 1248 height 648
